Goal: Transaction & Acquisition: Obtain resource

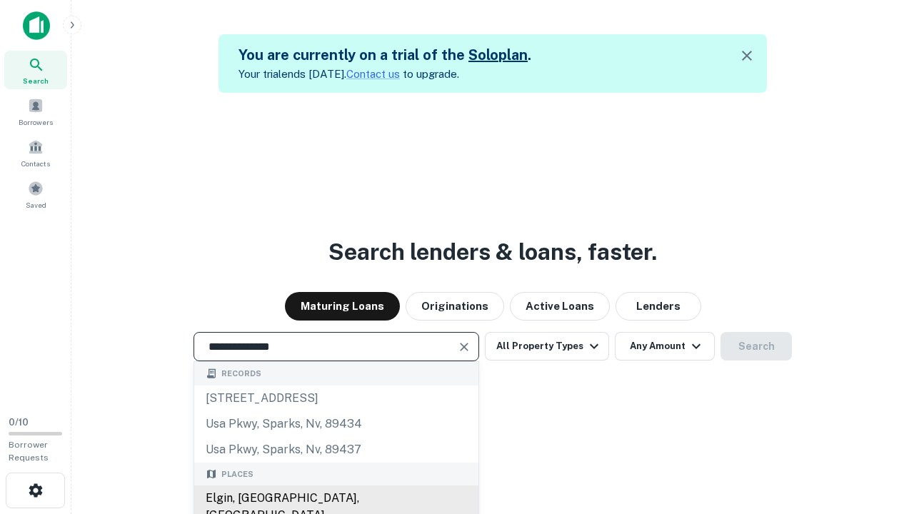
click at [336, 499] on div "Elgin, [GEOGRAPHIC_DATA], [GEOGRAPHIC_DATA]" at bounding box center [336, 507] width 284 height 43
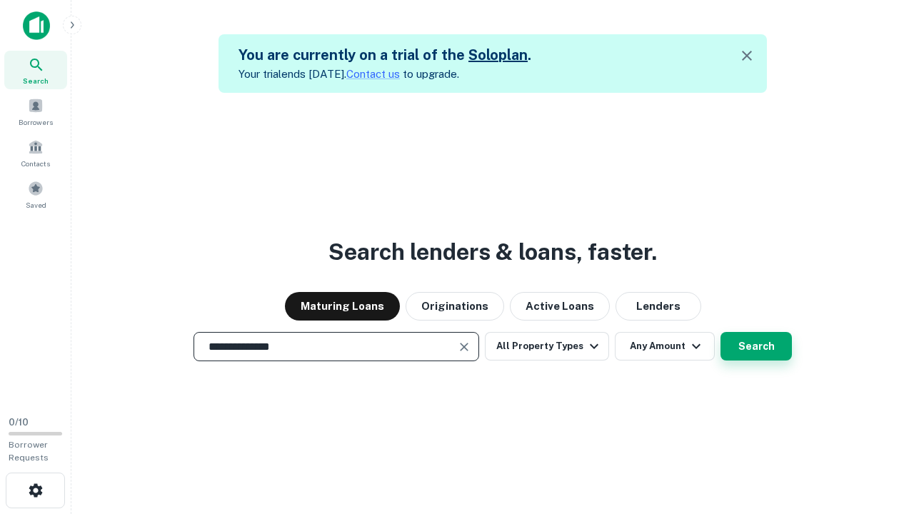
type input "**********"
click at [756, 346] on button "Search" at bounding box center [756, 346] width 71 height 29
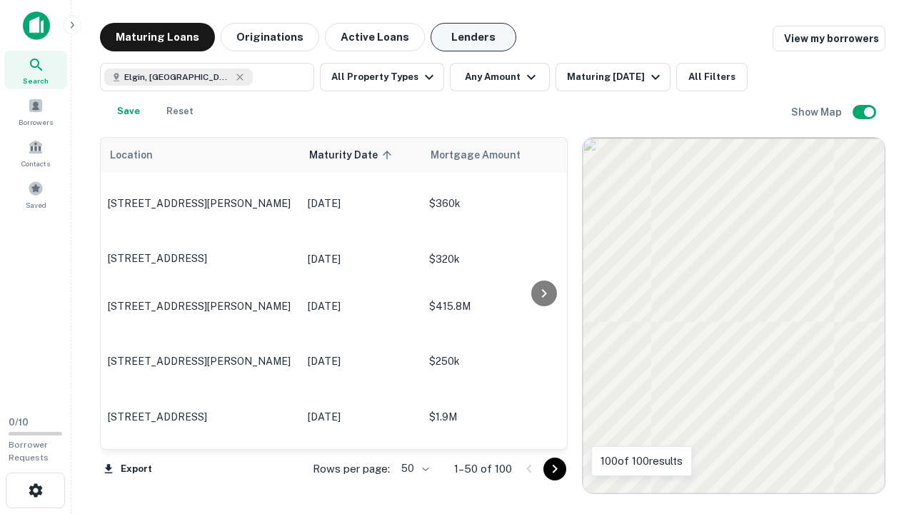
click at [474, 37] on button "Lenders" at bounding box center [474, 37] width 86 height 29
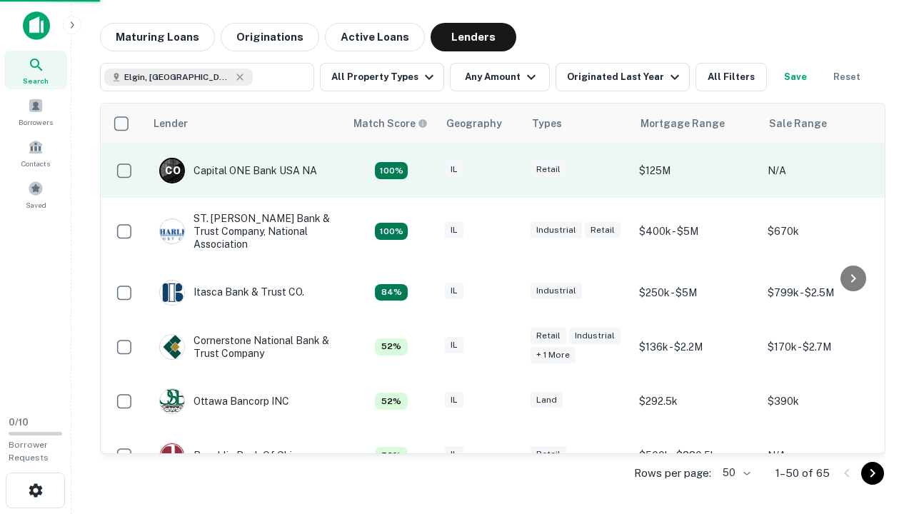
click at [507, 171] on div "IL" at bounding box center [480, 170] width 71 height 19
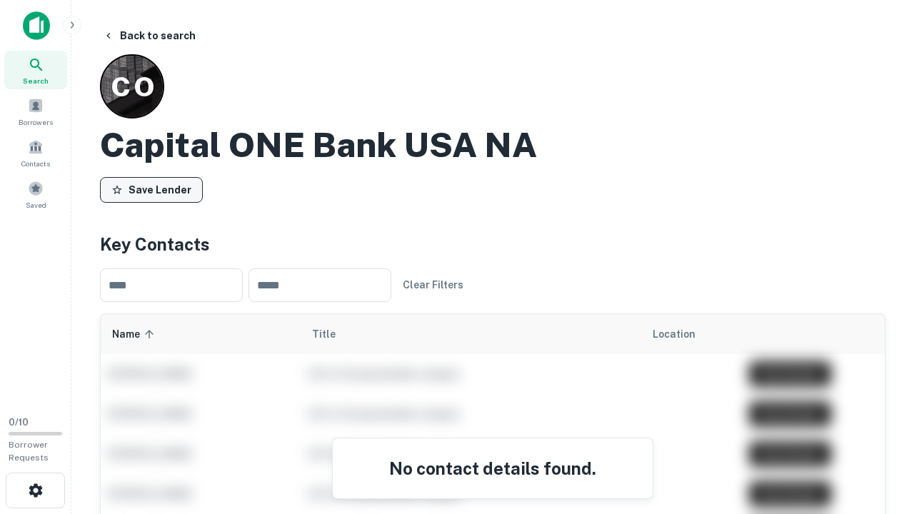
click at [151, 189] on button "Save Lender" at bounding box center [151, 190] width 103 height 26
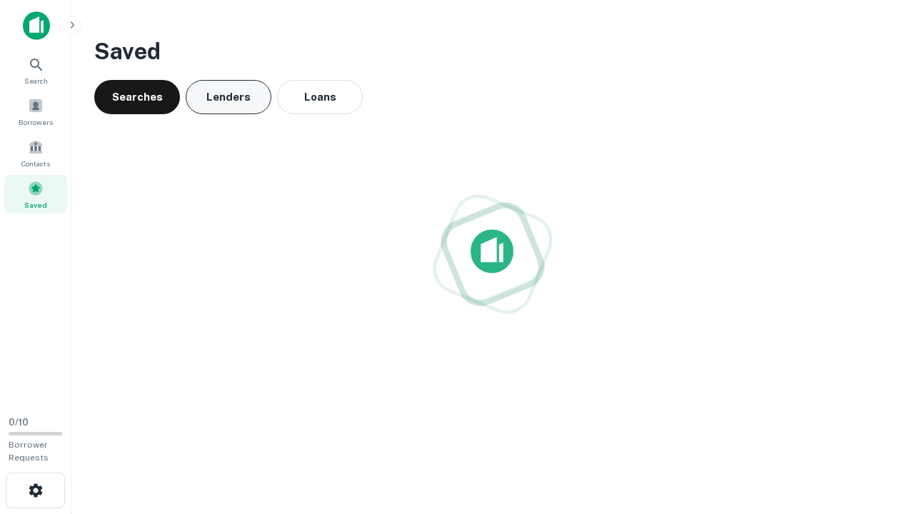
click at [229, 97] on button "Lenders" at bounding box center [229, 97] width 86 height 34
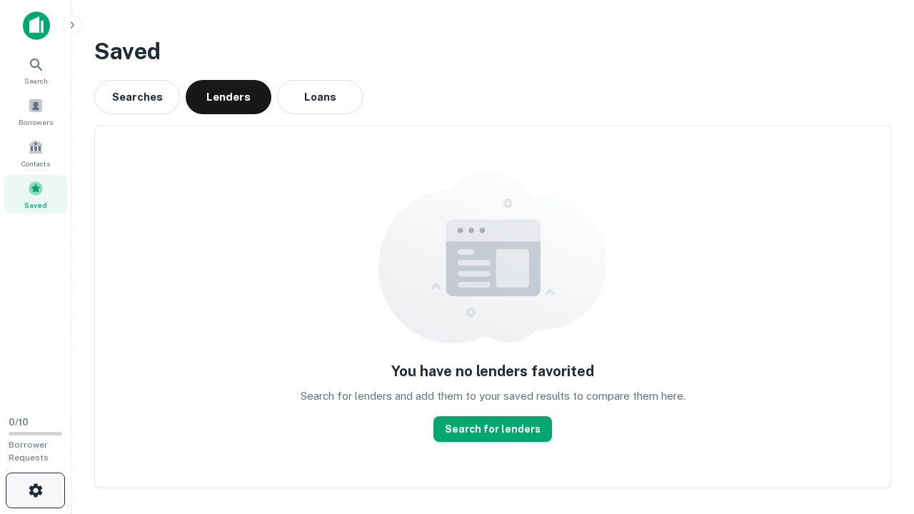
click at [35, 491] on icon "button" at bounding box center [35, 490] width 17 height 17
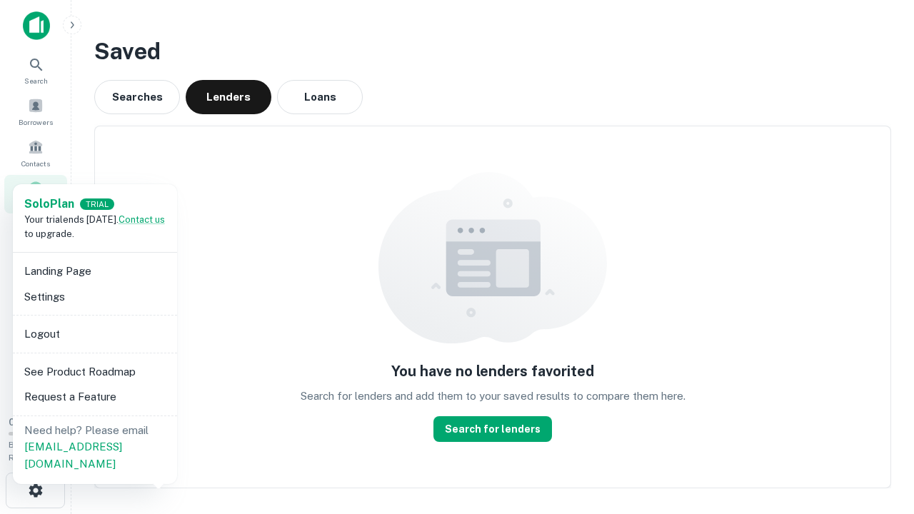
click at [94, 334] on li "Logout" at bounding box center [95, 334] width 153 height 26
